Goal: Information Seeking & Learning: Check status

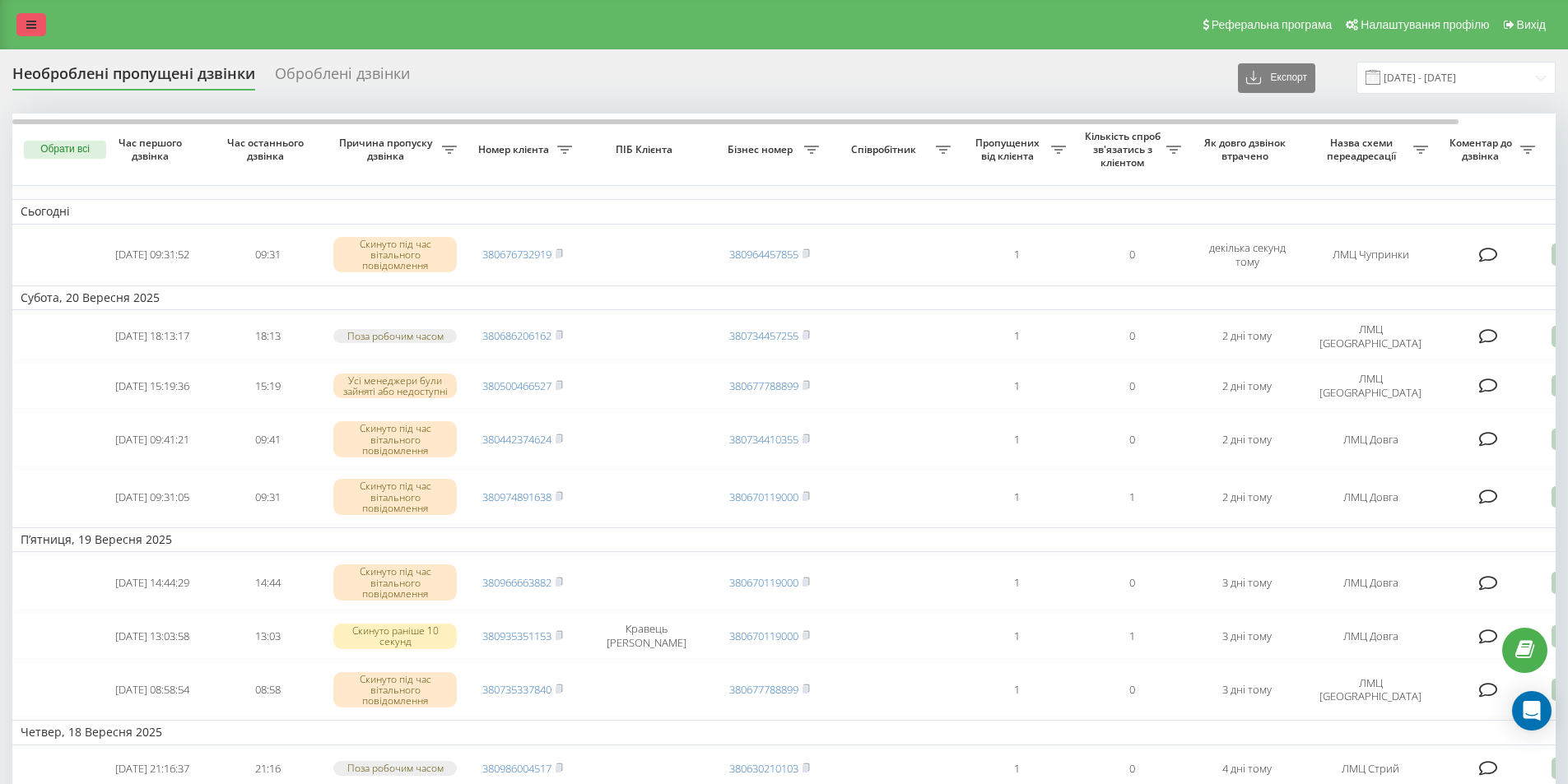
click at [19, 19] on link at bounding box center [32, 25] width 30 height 23
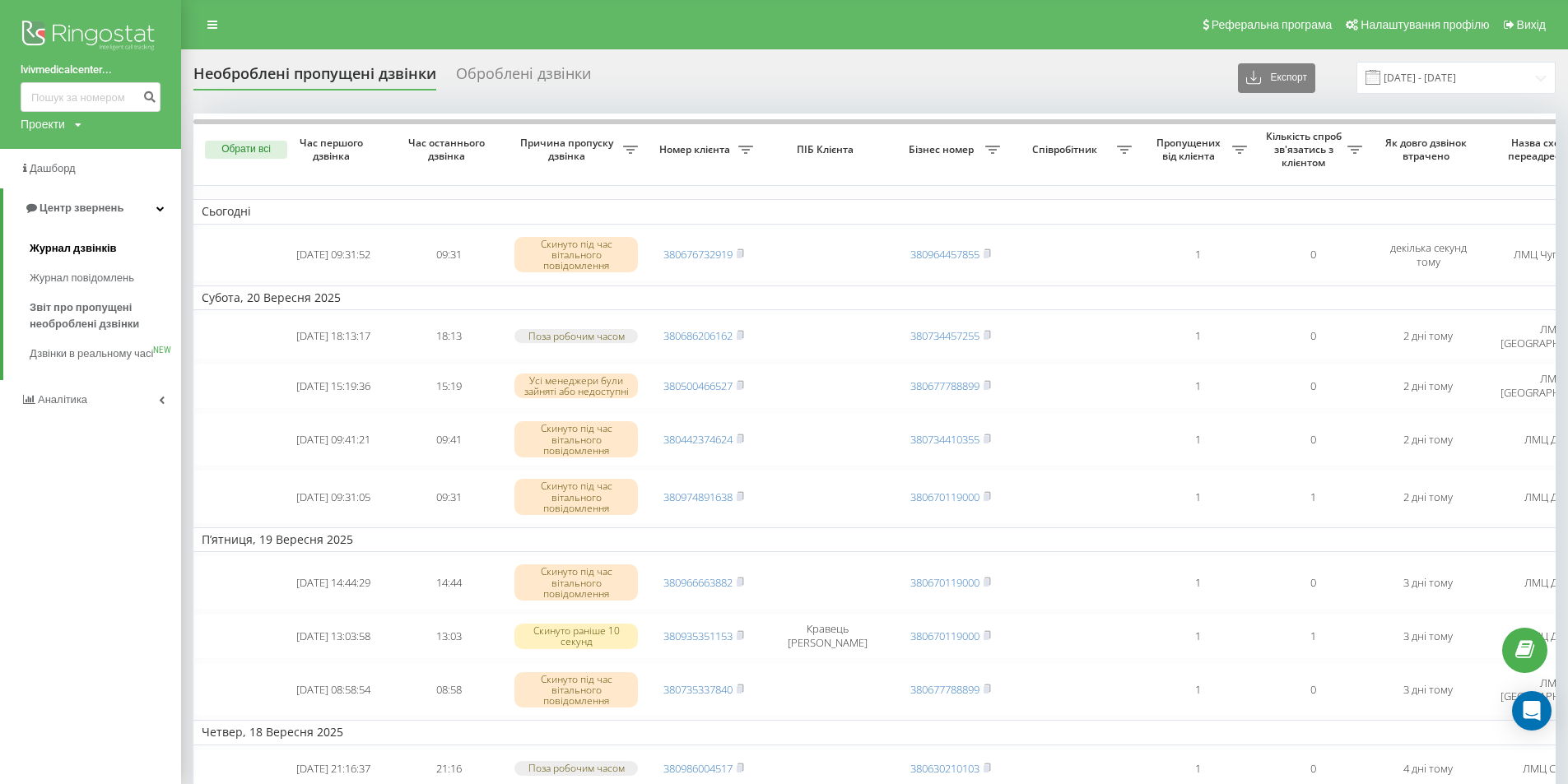
click at [51, 248] on span "Журнал дзвінків" at bounding box center [73, 248] width 87 height 17
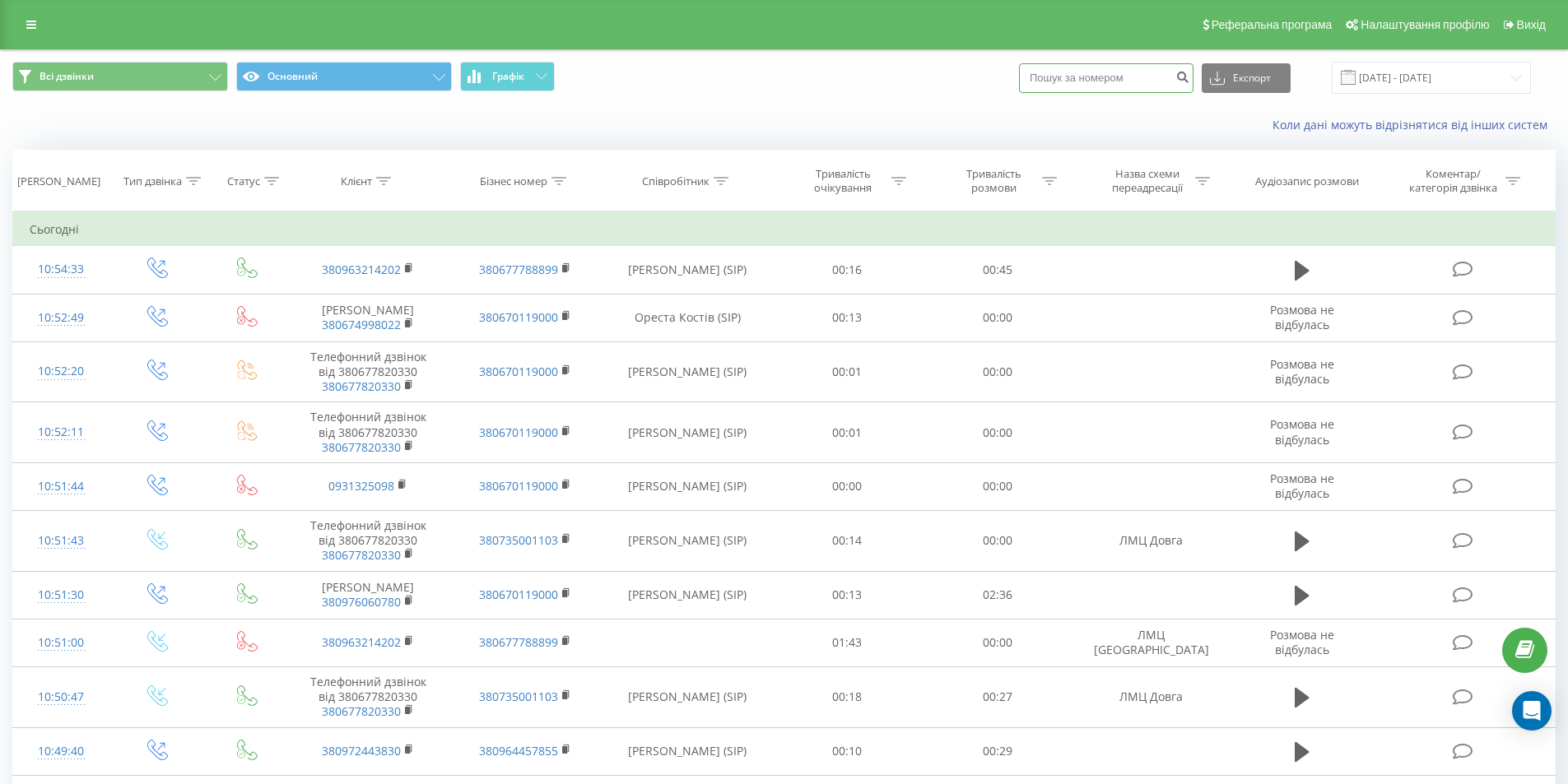
click at [1106, 85] on input at bounding box center [1106, 78] width 175 height 30
paste input "[PHONE_NUMBER]"
click at [1052, 78] on input "[PHONE_NUMBER]" at bounding box center [1106, 78] width 175 height 30
type input "380975707151"
click at [1191, 72] on button "submit" at bounding box center [1182, 78] width 22 height 30
